Goal: Task Accomplishment & Management: Complete application form

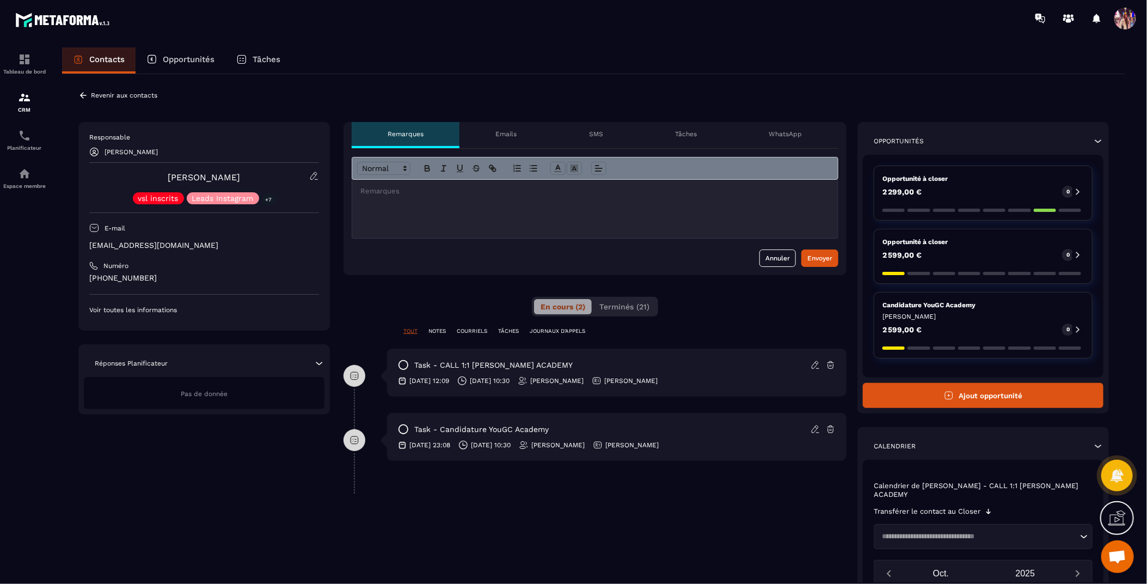
click at [1030, 397] on button "Ajout opportunité" at bounding box center [983, 395] width 241 height 25
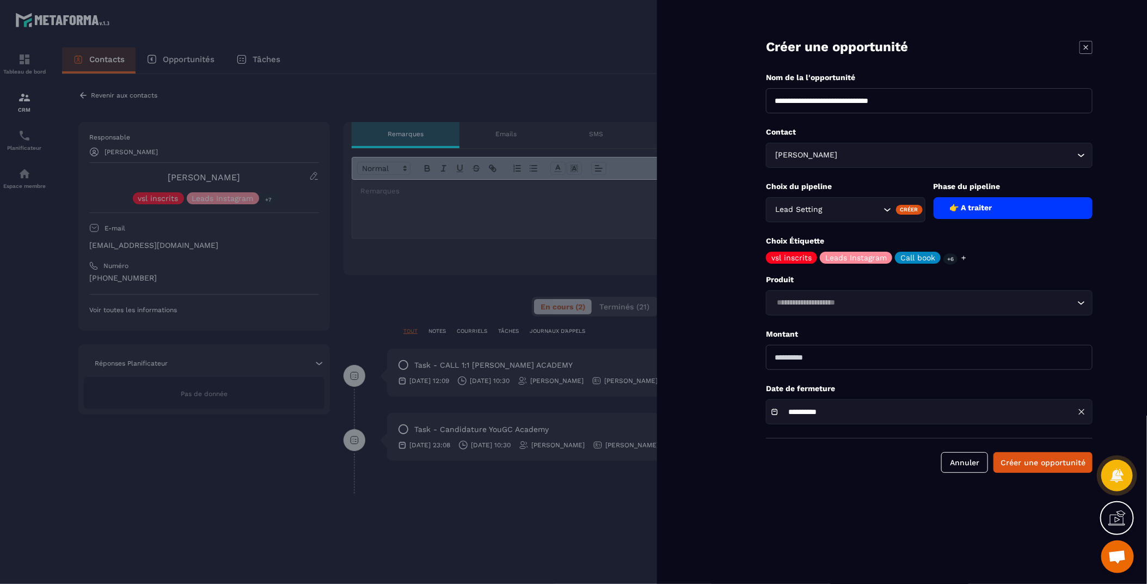
click at [878, 211] on input "Search for option" at bounding box center [853, 210] width 56 height 12
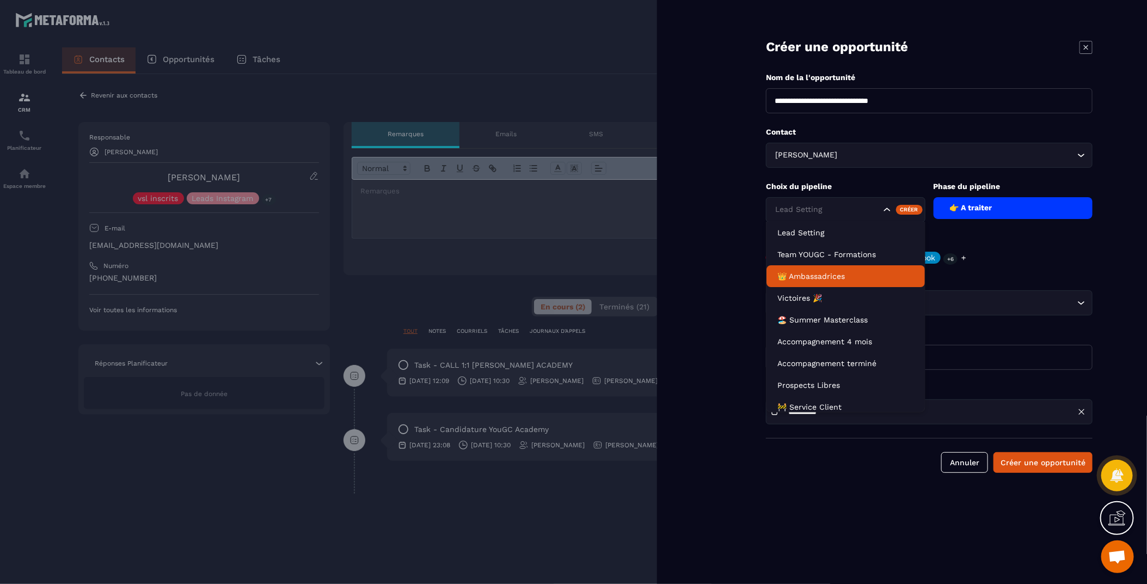
scroll to position [49, 0]
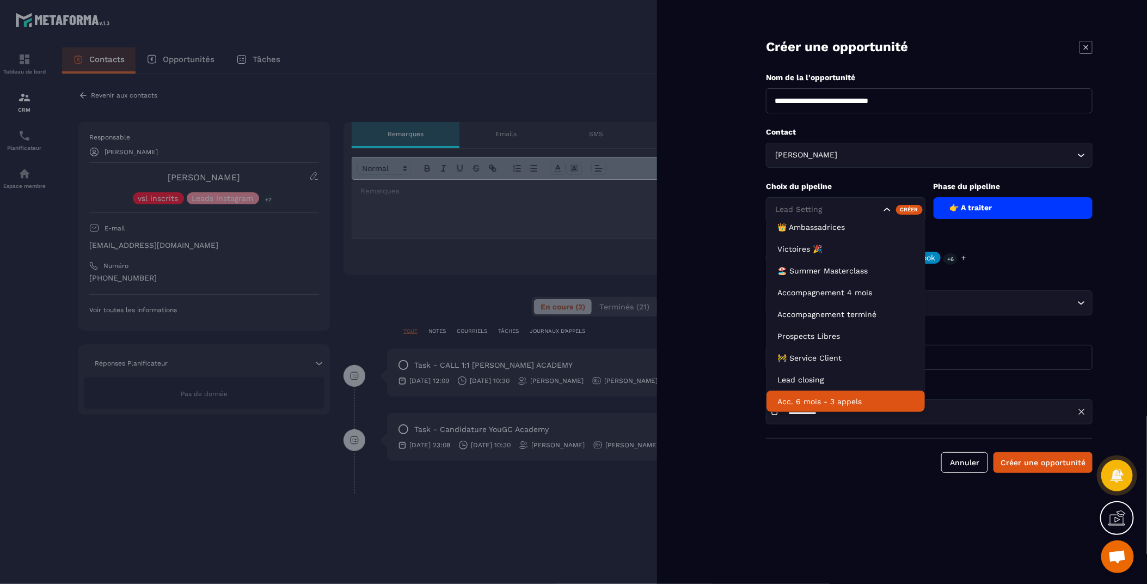
click at [821, 397] on p "Acc. 6 mois - 3 appels" at bounding box center [846, 401] width 137 height 11
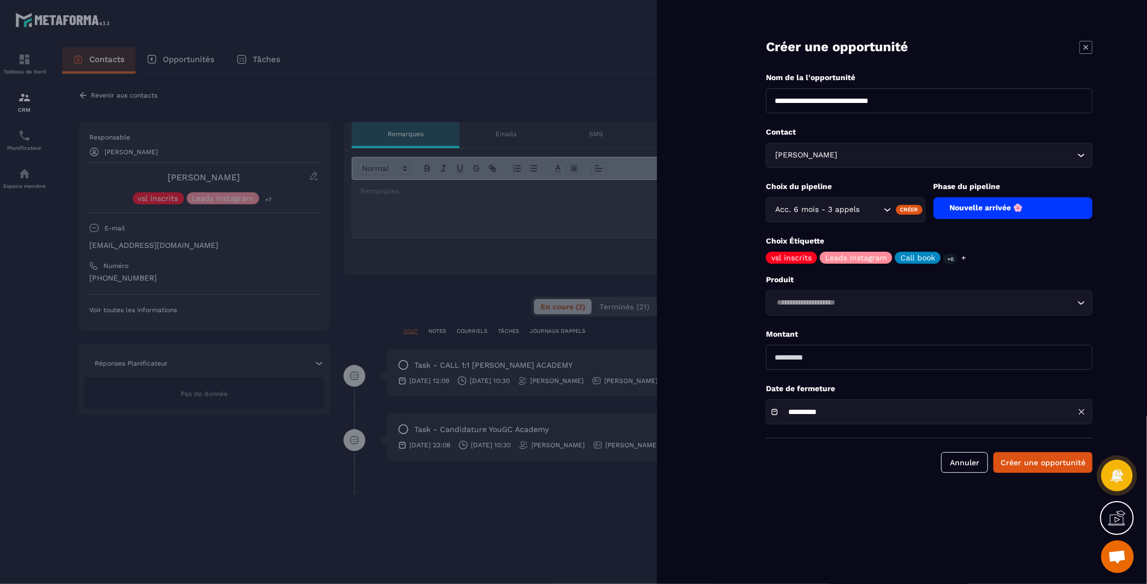
click at [840, 304] on input "Search for option" at bounding box center [924, 303] width 302 height 12
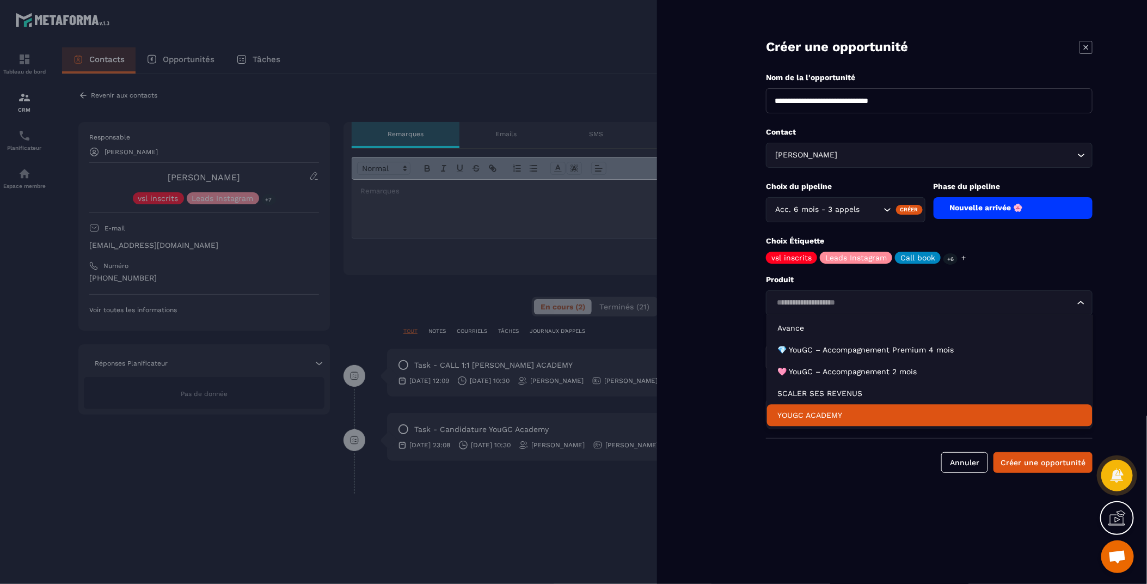
click at [835, 413] on p "YOUGC ACADEMY" at bounding box center [930, 415] width 304 height 11
type input "*******"
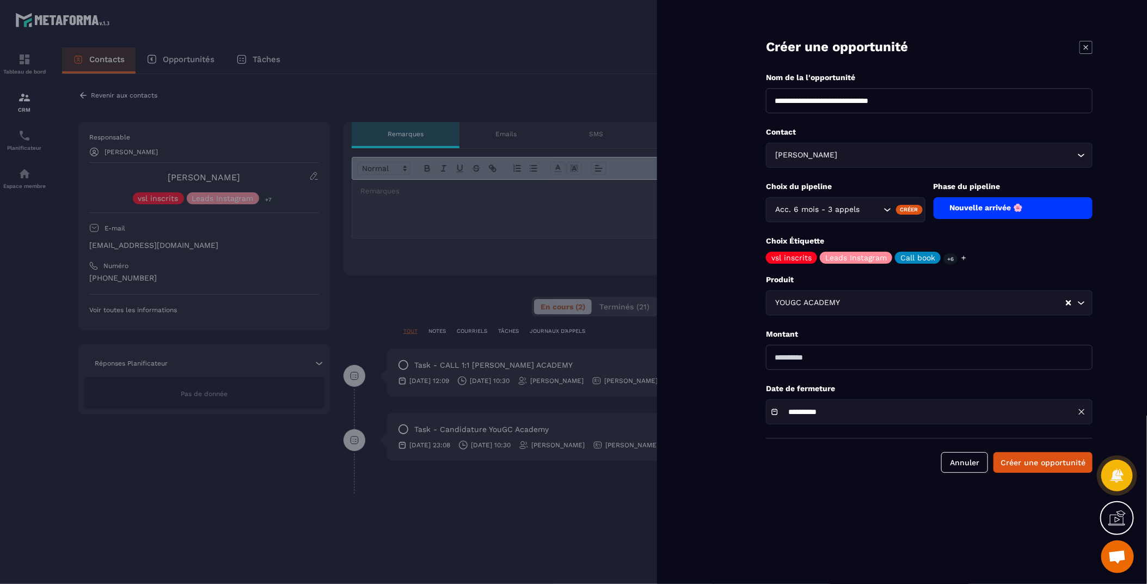
click at [835, 414] on input "**********" at bounding box center [824, 412] width 82 height 8
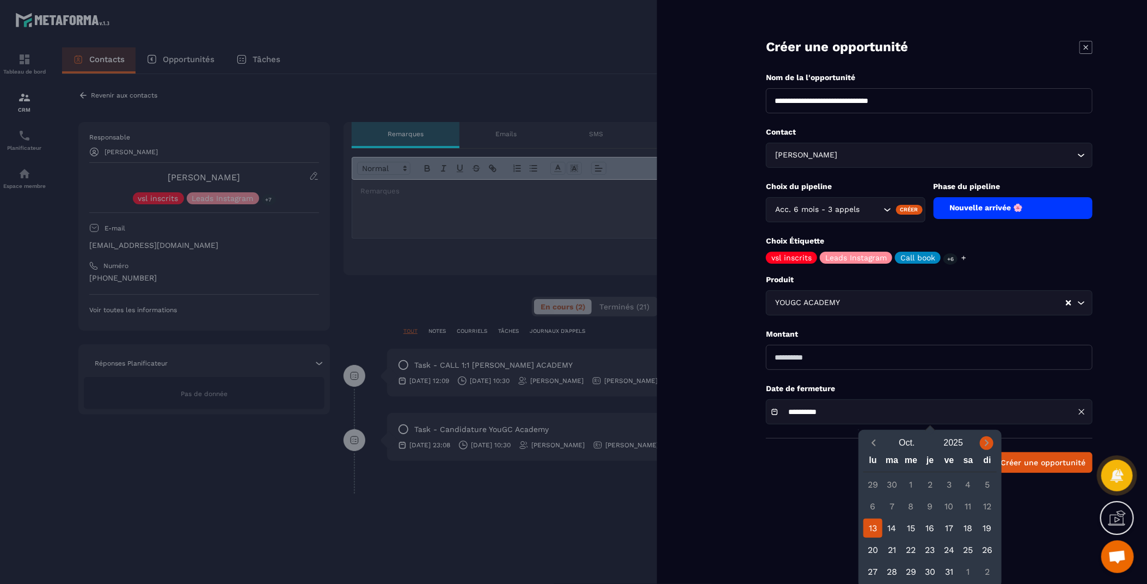
click at [984, 440] on icon "Next month" at bounding box center [987, 442] width 11 height 11
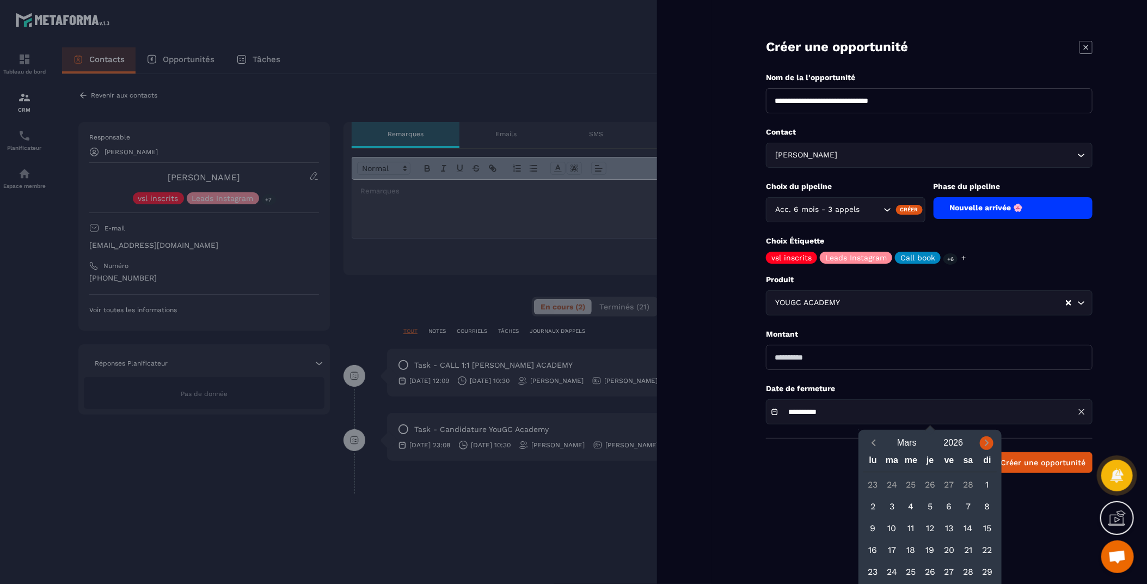
click at [984, 440] on icon "Next month" at bounding box center [987, 442] width 11 height 11
click at [874, 529] on div "13" at bounding box center [873, 527] width 19 height 19
type input "**********"
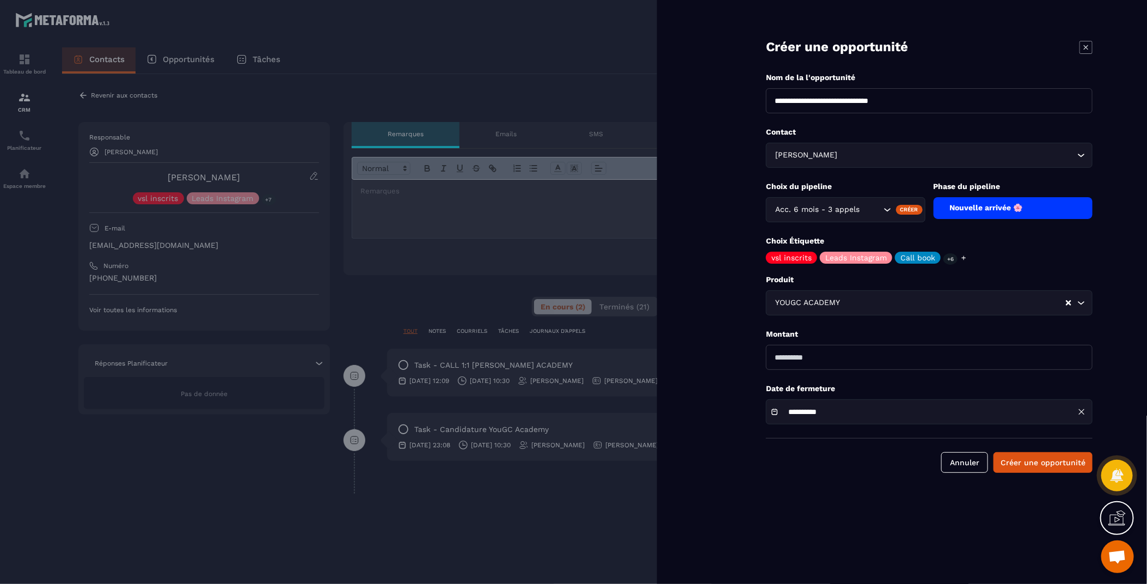
click at [964, 260] on icon at bounding box center [963, 257] width 7 height 7
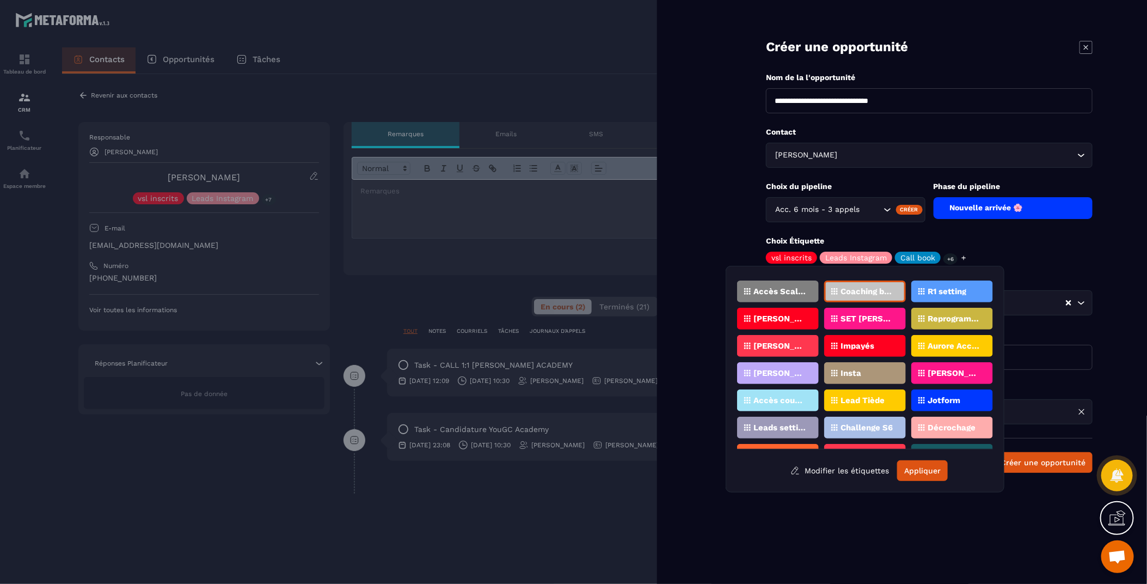
scroll to position [134, 0]
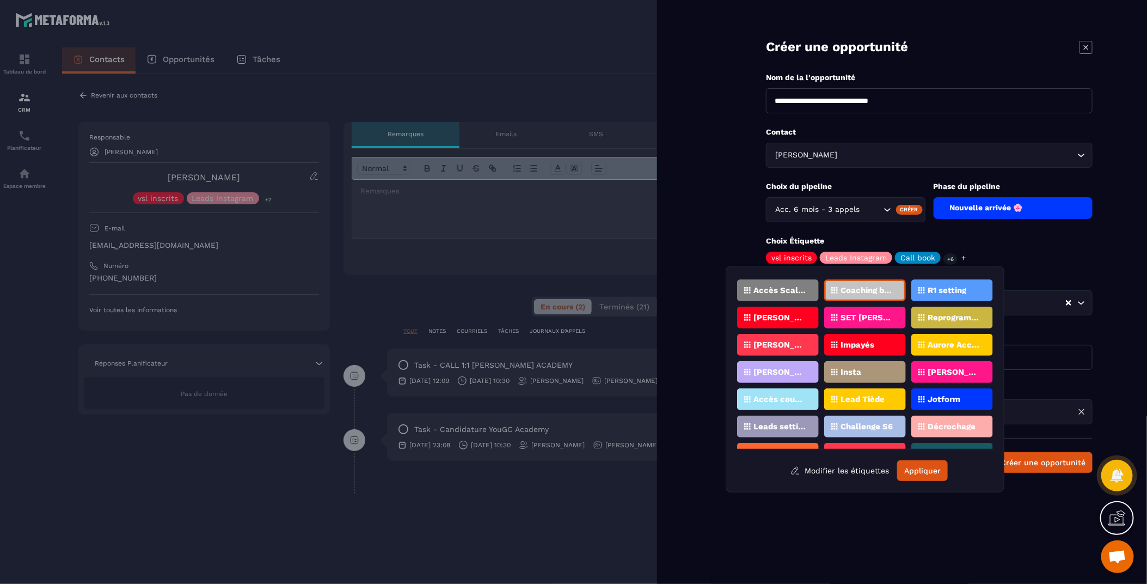
click at [791, 377] on div "[PERSON_NAME]. 1:1 6m 3 app" at bounding box center [778, 372] width 82 height 22
click at [937, 472] on button "Appliquer" at bounding box center [922, 470] width 51 height 21
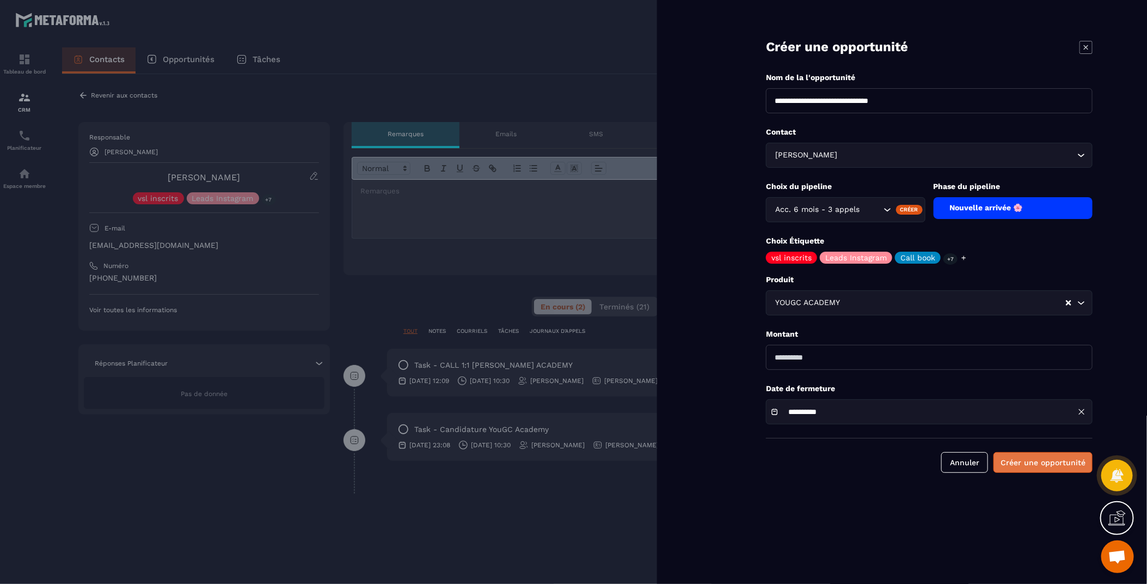
click at [1045, 466] on button "Créer une opportunité" at bounding box center [1043, 462] width 99 height 21
